Goal: Task Accomplishment & Management: Manage account settings

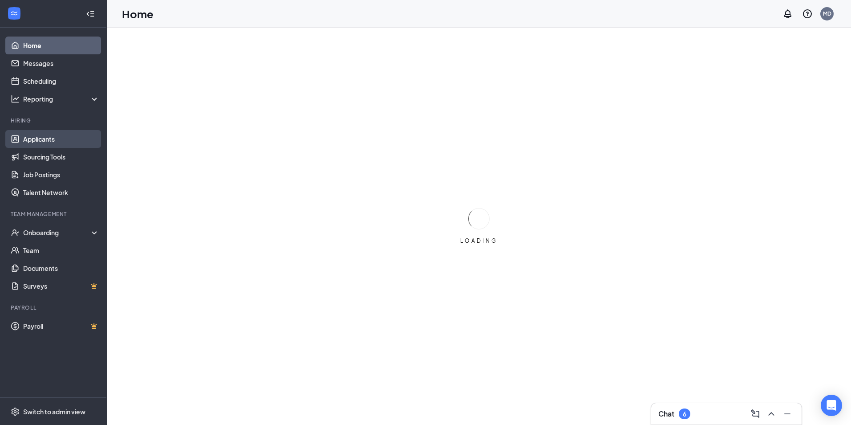
click at [48, 139] on link "Applicants" at bounding box center [61, 139] width 76 height 18
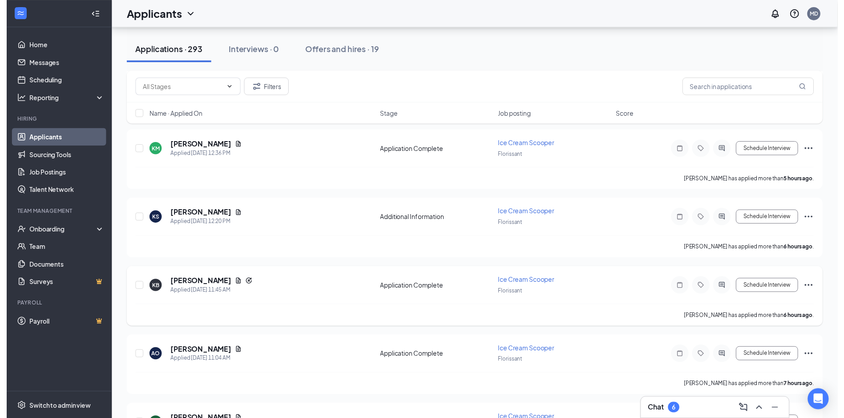
scroll to position [267, 0]
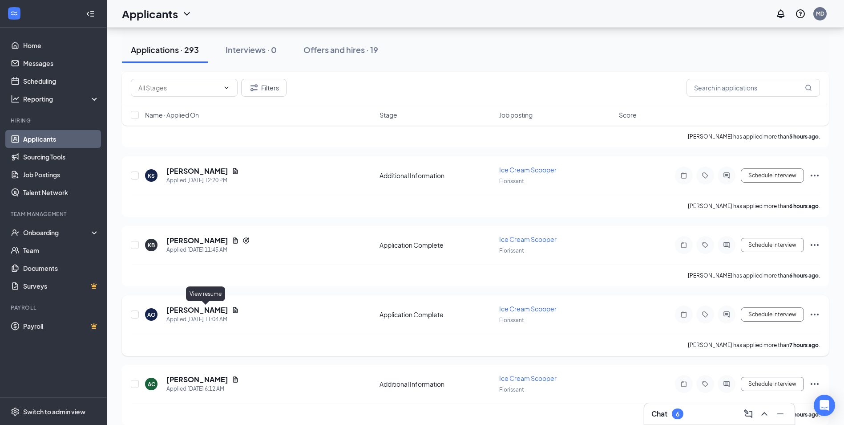
click at [232, 309] on icon "Document" at bounding box center [235, 309] width 7 height 7
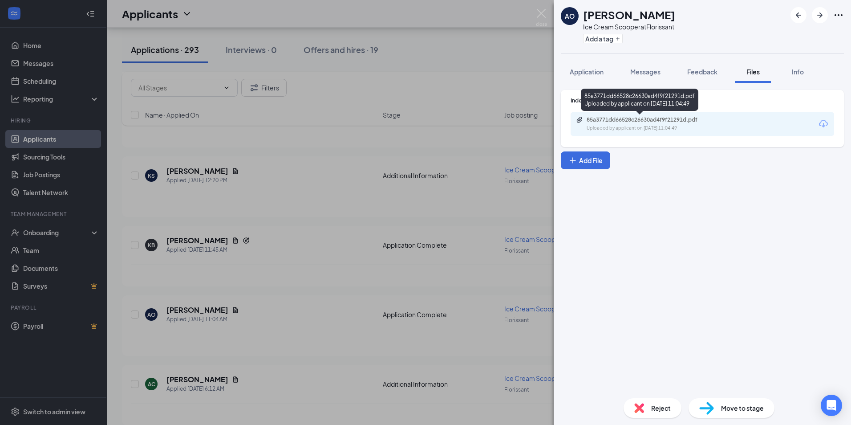
click at [638, 120] on div "85a3771dd66528c26630ad4f9f21291d.pdf" at bounding box center [649, 119] width 125 height 7
click at [305, 228] on div "AO [PERSON_NAME] Ice Cream Scooper at Florissant Add a tag Application Messages…" at bounding box center [425, 212] width 851 height 425
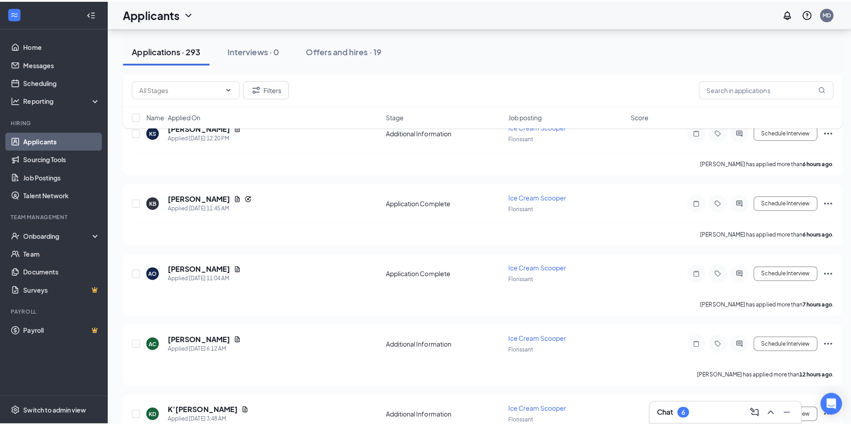
scroll to position [401, 0]
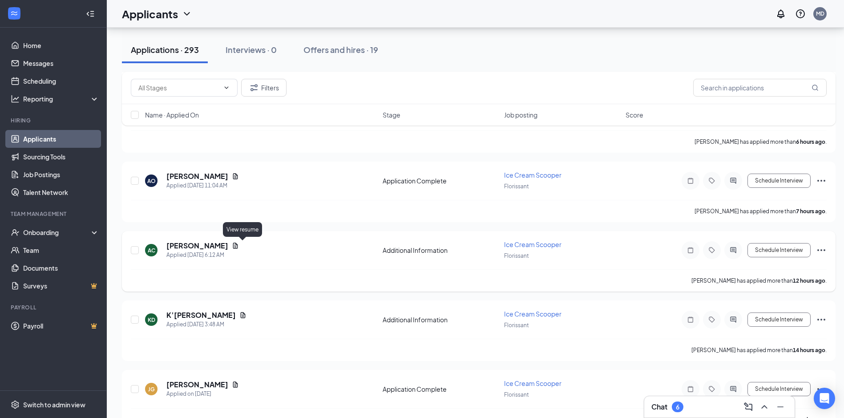
click at [238, 243] on icon "Document" at bounding box center [235, 246] width 5 height 6
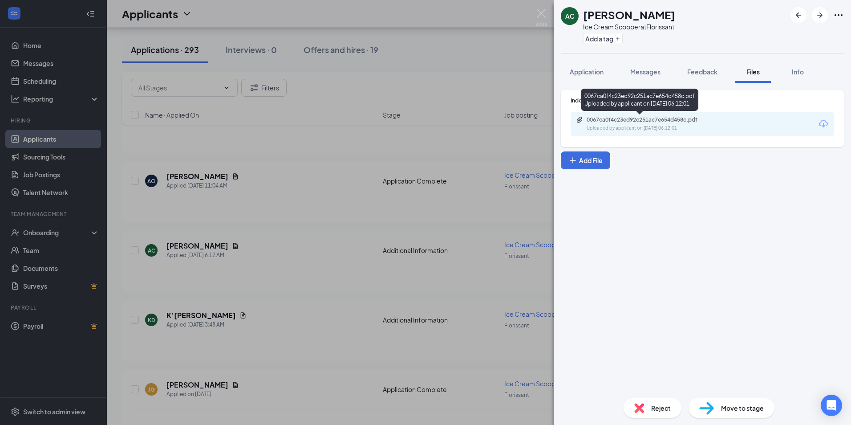
click at [632, 120] on div "0067ca0f4c23ed92c251ac7e654d458c.pdf" at bounding box center [649, 119] width 125 height 7
click at [596, 72] on span "Application" at bounding box center [587, 72] width 34 height 8
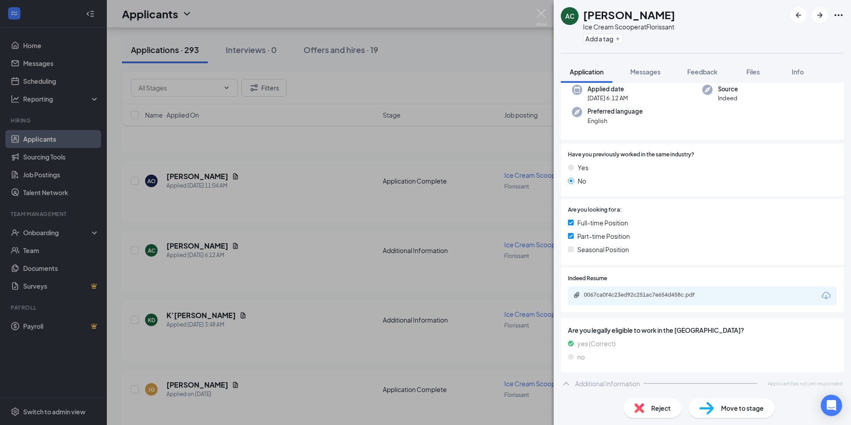
scroll to position [72, 0]
click at [660, 406] on span "Reject" at bounding box center [661, 408] width 20 height 10
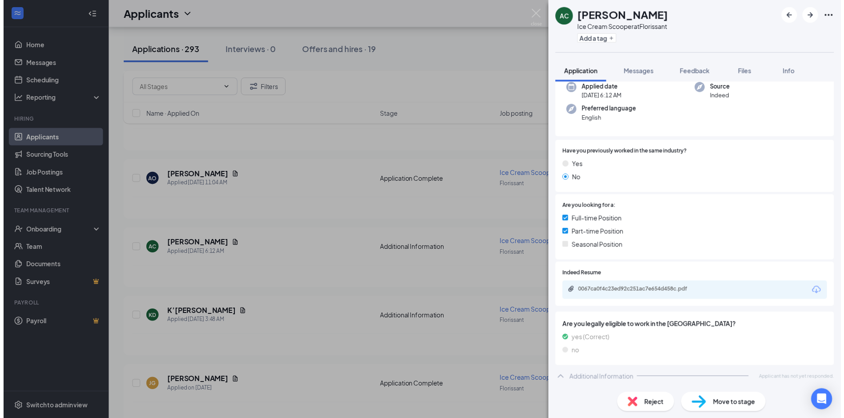
scroll to position [68, 0]
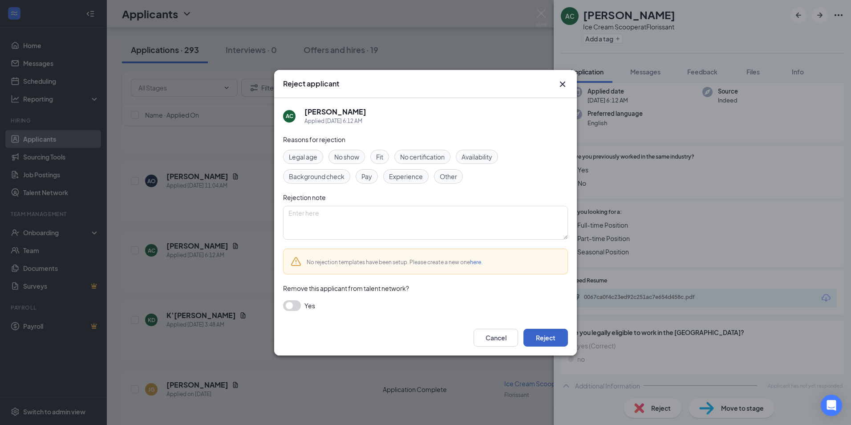
click at [550, 332] on button "Reject" at bounding box center [545, 337] width 45 height 18
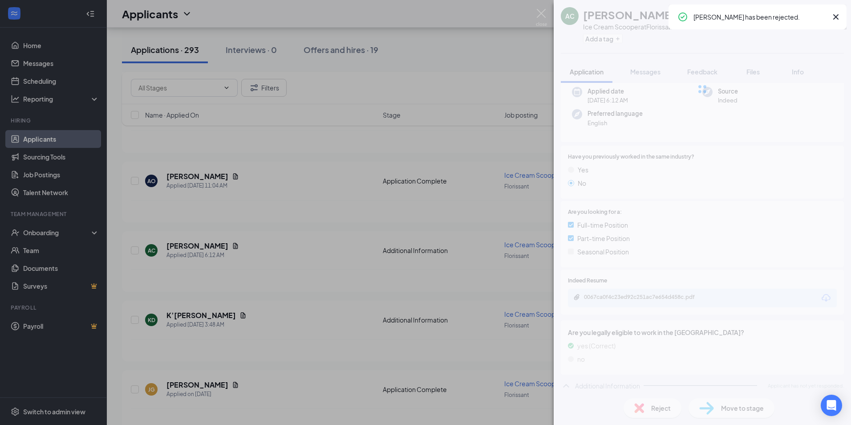
click at [330, 275] on div "AC [PERSON_NAME] Ice Cream Scooper at Florissant Add a tag Application Messages…" at bounding box center [425, 212] width 851 height 425
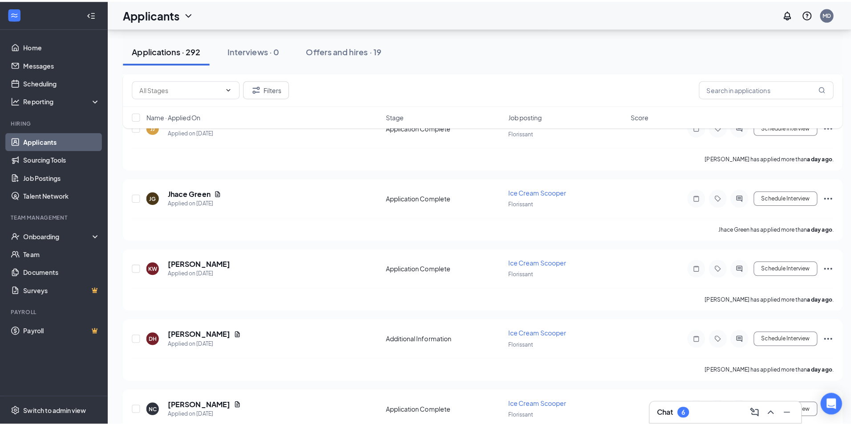
scroll to position [890, 0]
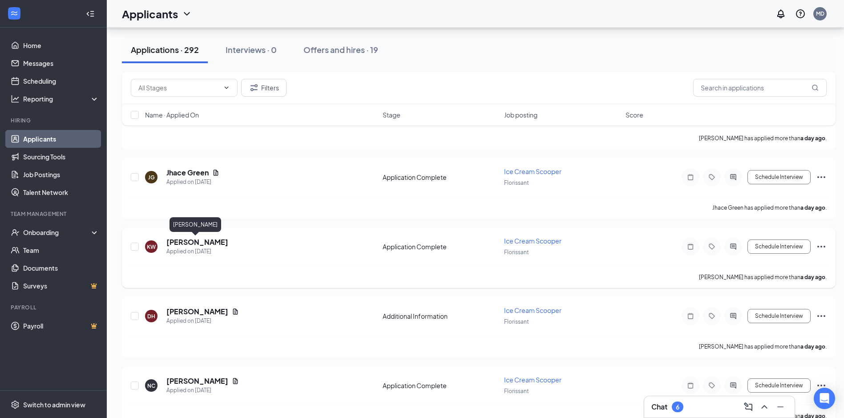
click at [212, 246] on h5 "[PERSON_NAME]" at bounding box center [197, 242] width 62 height 10
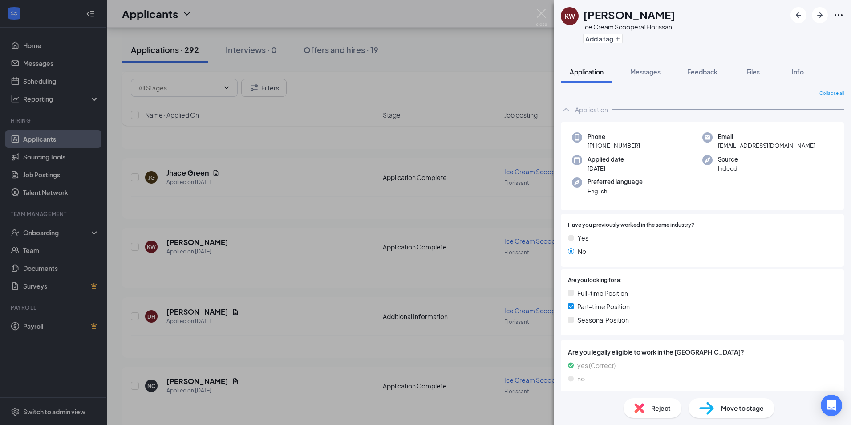
click at [657, 409] on span "Reject" at bounding box center [661, 408] width 20 height 10
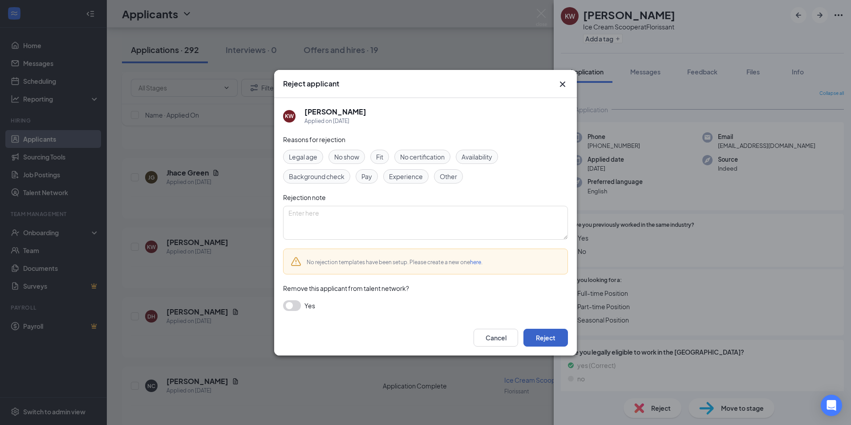
click at [539, 337] on button "Reject" at bounding box center [545, 337] width 45 height 18
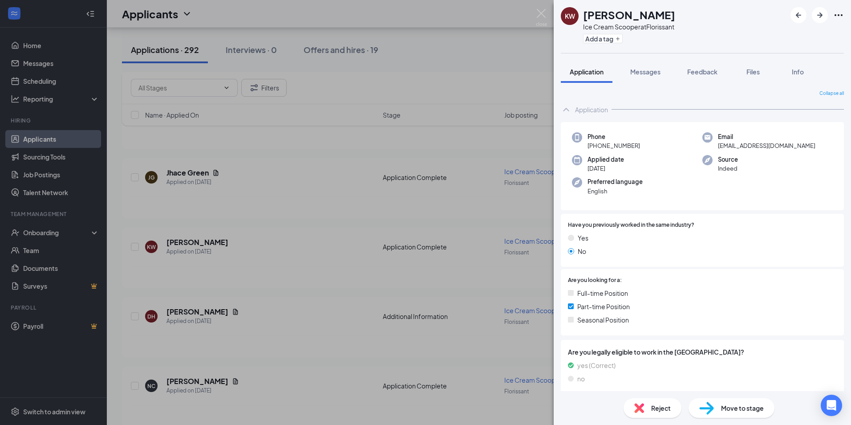
click at [325, 333] on div "KW [PERSON_NAME] Ice Cream Scooper at Florissant Add a tag Application Messages…" at bounding box center [425, 212] width 851 height 425
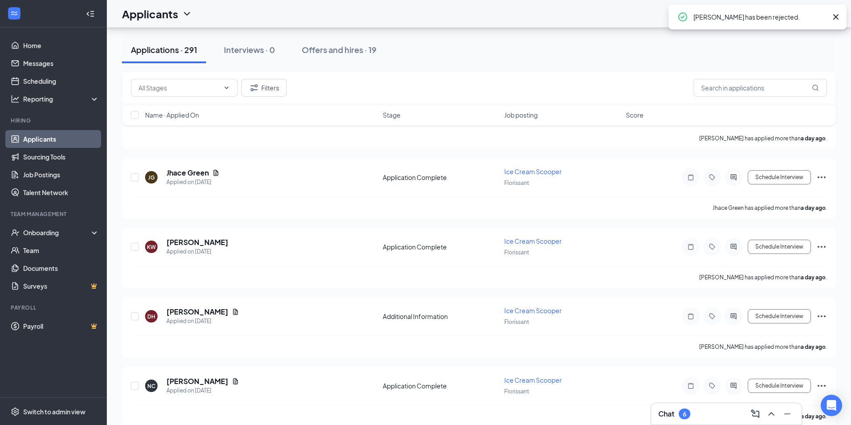
scroll to position [979, 0]
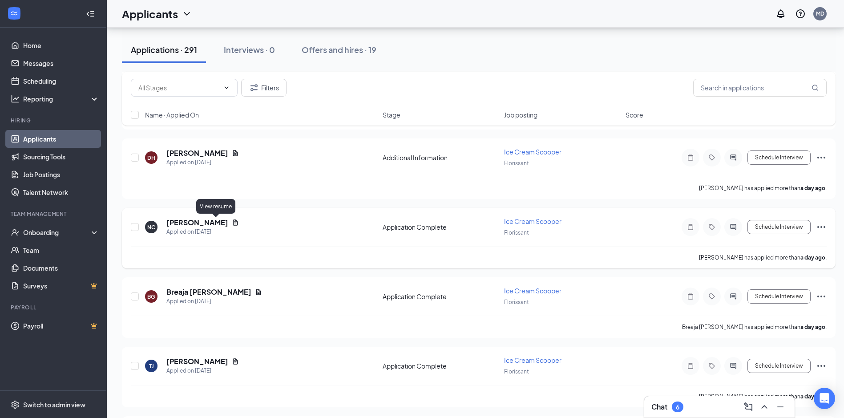
click at [232, 223] on icon "Document" at bounding box center [235, 222] width 7 height 7
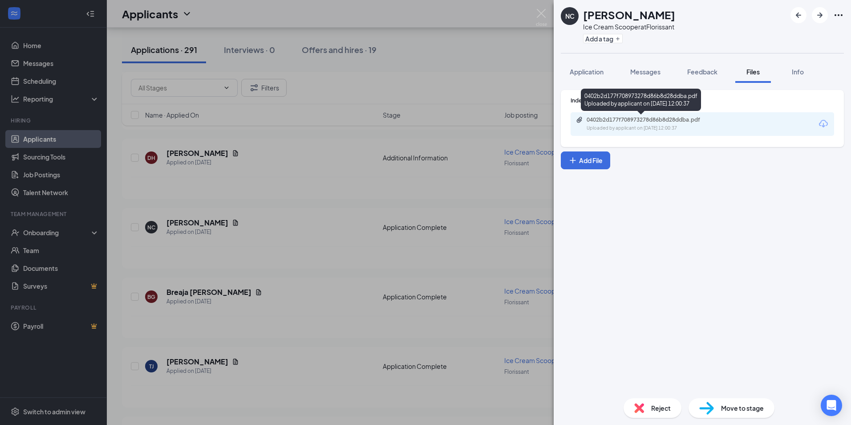
click at [637, 122] on div "0402b2d177f708973278d86b8d28ddba.pdf" at bounding box center [649, 119] width 125 height 7
click at [597, 71] on span "Application" at bounding box center [587, 72] width 34 height 8
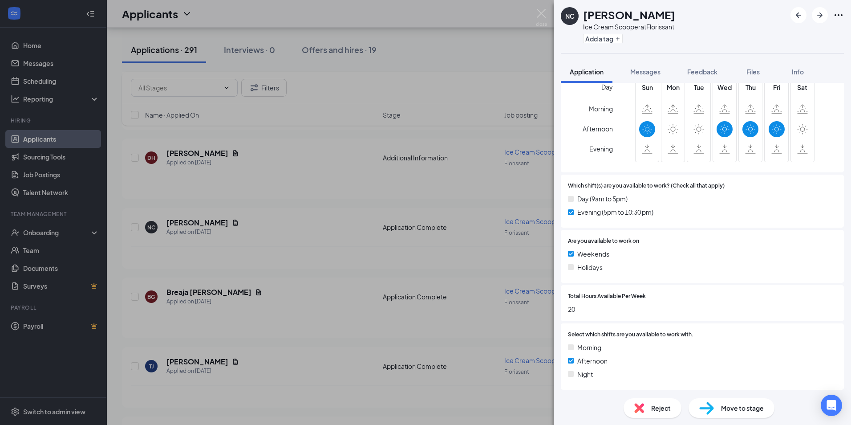
scroll to position [498, 0]
click at [660, 408] on span "Reject" at bounding box center [661, 408] width 20 height 10
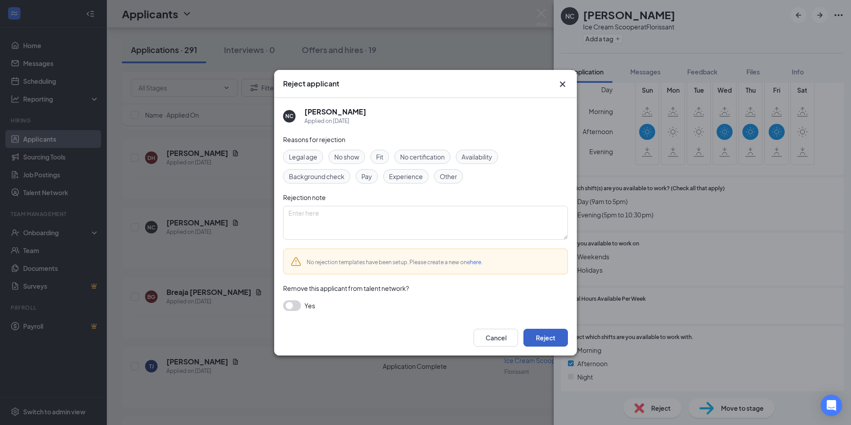
click at [553, 337] on button "Reject" at bounding box center [545, 337] width 45 height 18
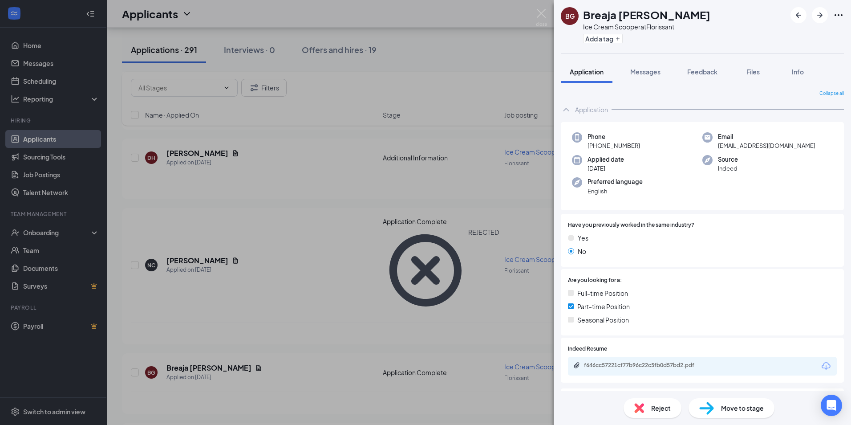
click at [304, 291] on div "BG Breaja [PERSON_NAME] Ice Cream Scooper at Florissant Add a tag Application M…" at bounding box center [425, 212] width 851 height 425
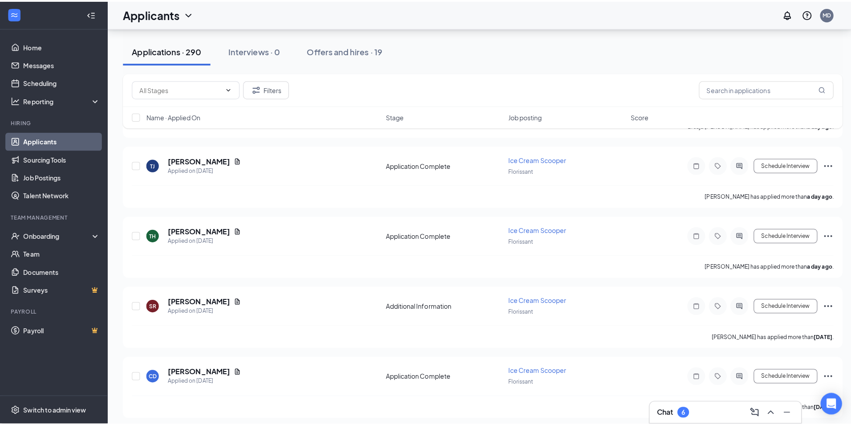
scroll to position [1157, 0]
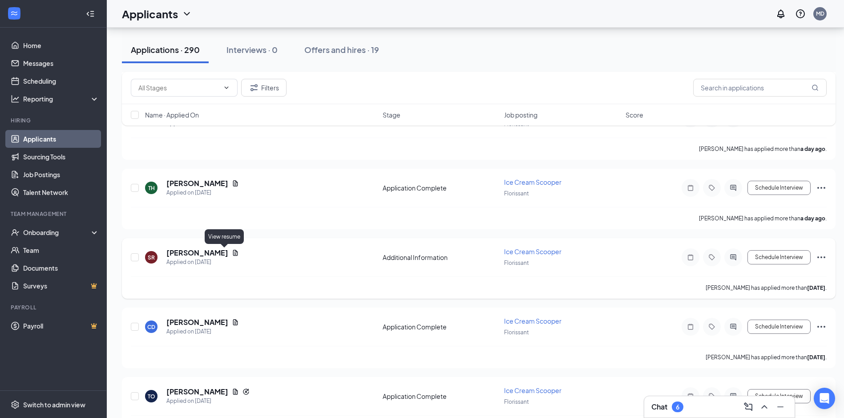
click at [233, 255] on icon "Document" at bounding box center [235, 253] width 5 height 6
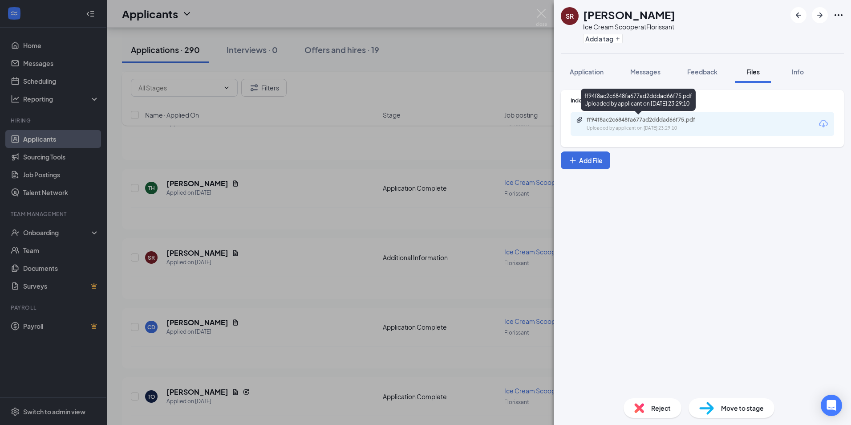
click at [639, 122] on div "ff94f8ac2c6848fa677ad2dddad66f75.pdf" at bounding box center [649, 119] width 125 height 7
click at [581, 69] on span "Application" at bounding box center [587, 72] width 34 height 8
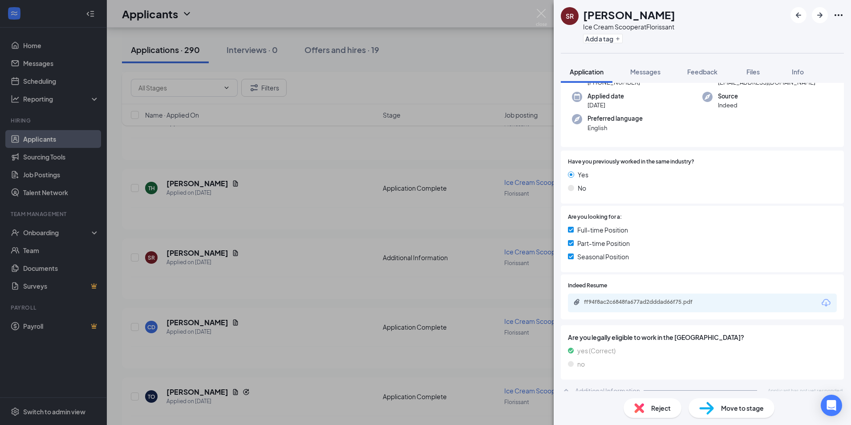
scroll to position [72, 0]
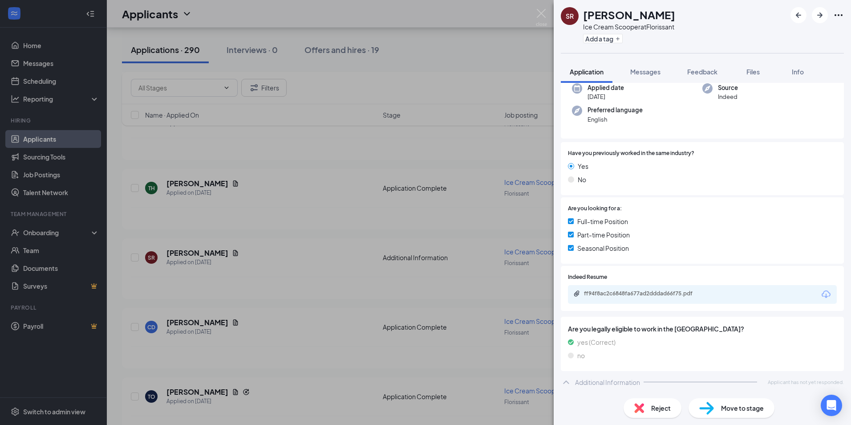
click at [660, 406] on span "Reject" at bounding box center [661, 408] width 20 height 10
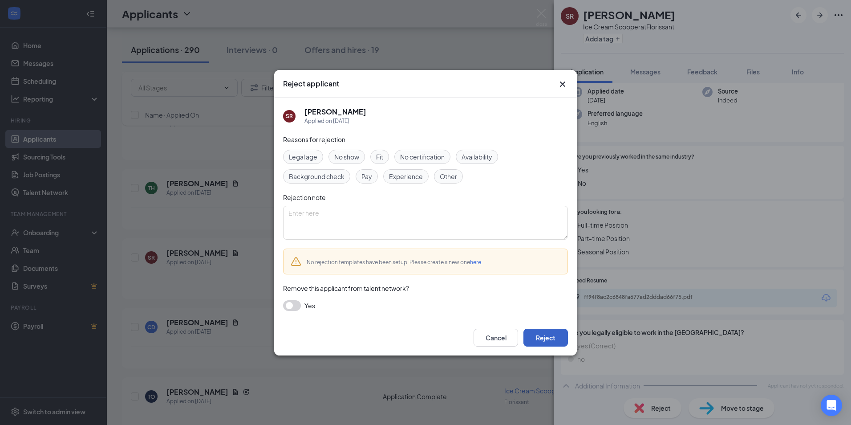
click at [539, 334] on button "Reject" at bounding box center [545, 337] width 45 height 18
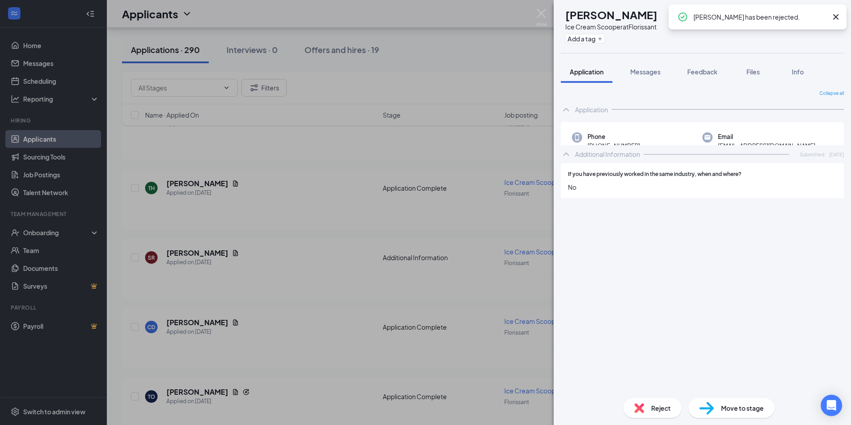
click at [289, 280] on div "CD [PERSON_NAME] Ice Cream Scooper at Florissant Add a tag Application Messages…" at bounding box center [425, 212] width 851 height 425
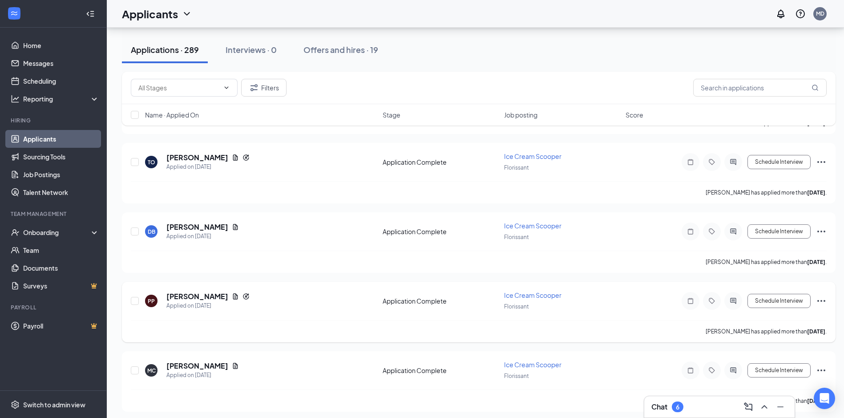
scroll to position [1335, 0]
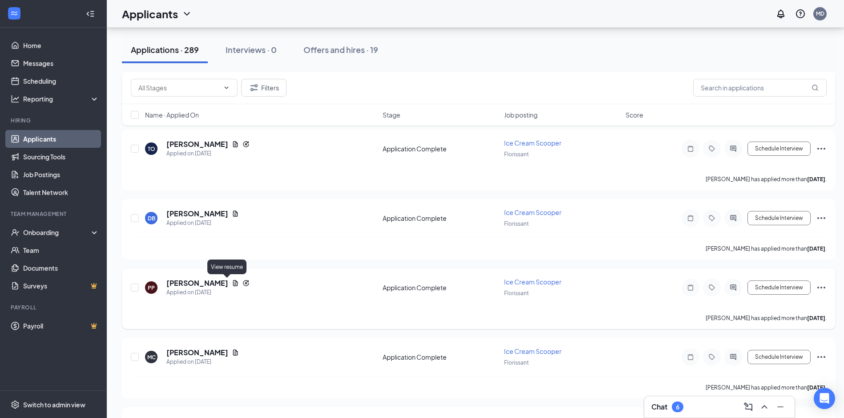
click at [233, 281] on icon "Document" at bounding box center [235, 283] width 5 height 6
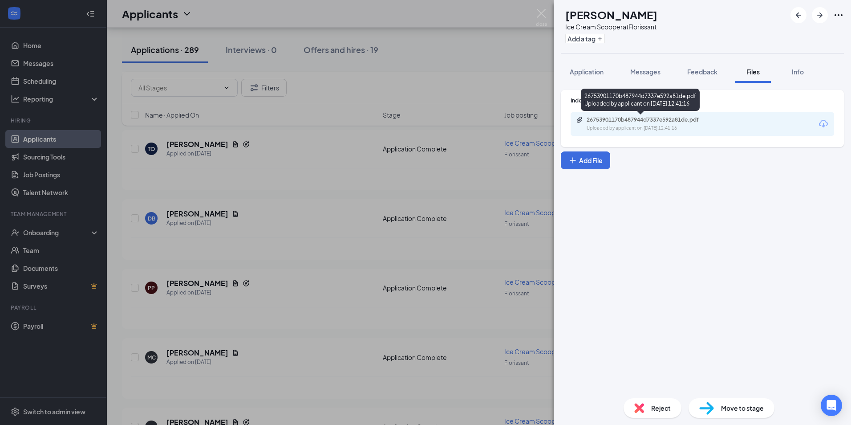
click at [598, 120] on div "26753901170b487944d7337e592a81de.pdf" at bounding box center [649, 119] width 125 height 7
drag, startPoint x: 302, startPoint y: 207, endPoint x: 262, endPoint y: 15, distance: 196.4
click at [304, 207] on div "PP [PERSON_NAME] Ice Cream Scooper at Florissant Add a tag Application Messages…" at bounding box center [425, 212] width 851 height 425
